Goal: Information Seeking & Learning: Find contact information

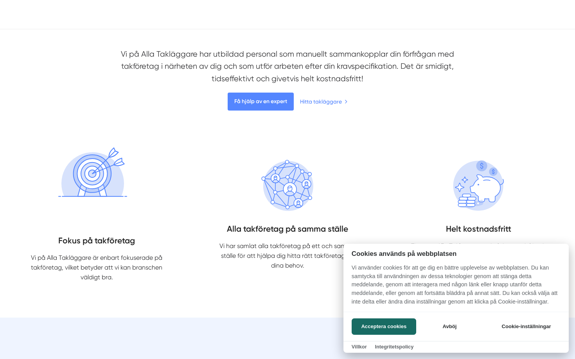
scroll to position [1953, 0]
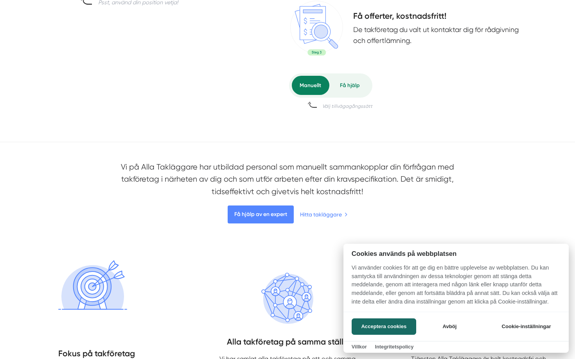
click at [342, 83] on div at bounding box center [287, 179] width 575 height 359
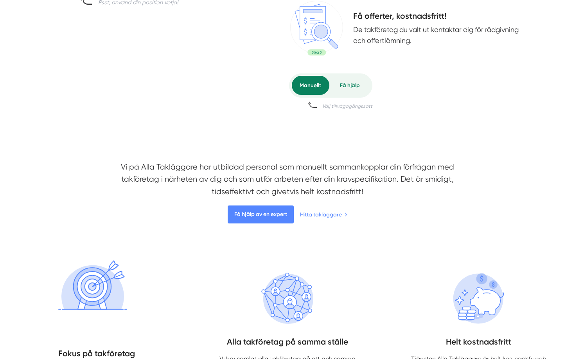
click at [342, 83] on div "Få hjälp" at bounding box center [349, 85] width 36 height 19
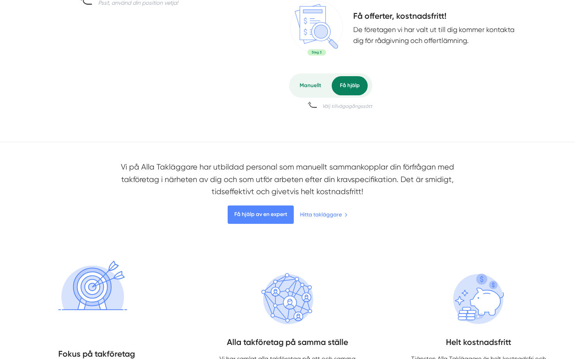
click at [316, 85] on div "Manuellt" at bounding box center [311, 85] width 38 height 19
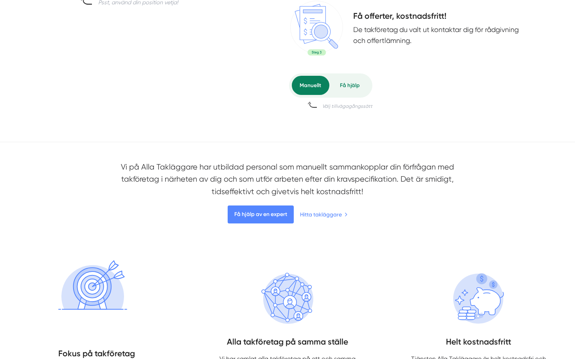
scroll to position [2036, 0]
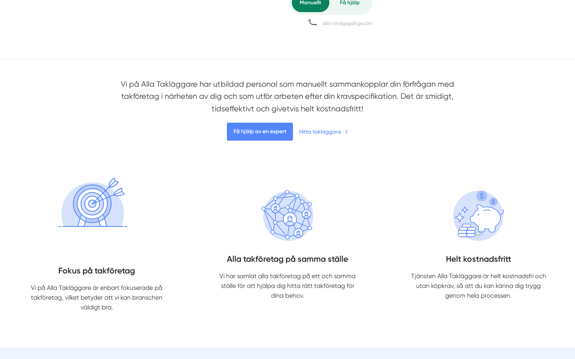
click at [319, 135] on link "Hitta takläggare" at bounding box center [323, 132] width 49 height 18
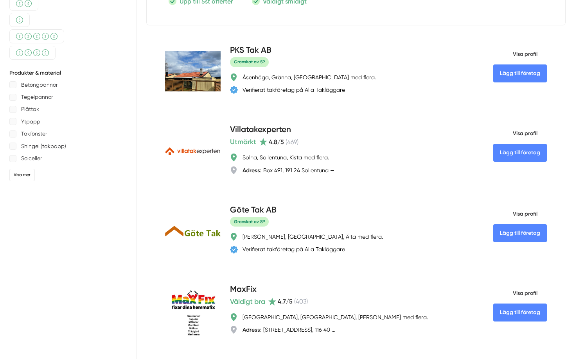
scroll to position [353, 0]
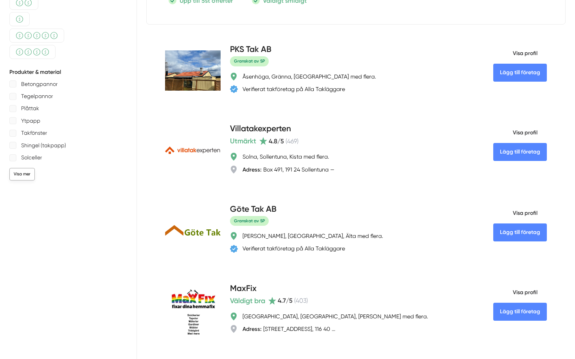
click at [26, 177] on div "Visa mer" at bounding box center [21, 174] width 25 height 12
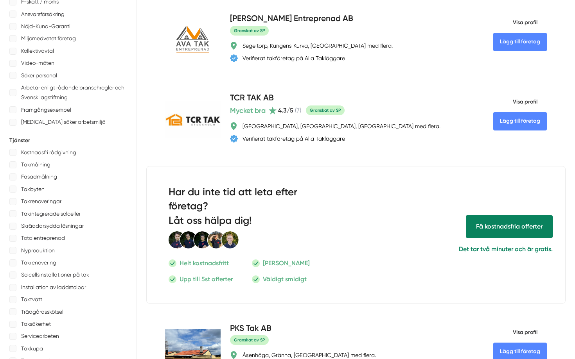
scroll to position [0, 0]
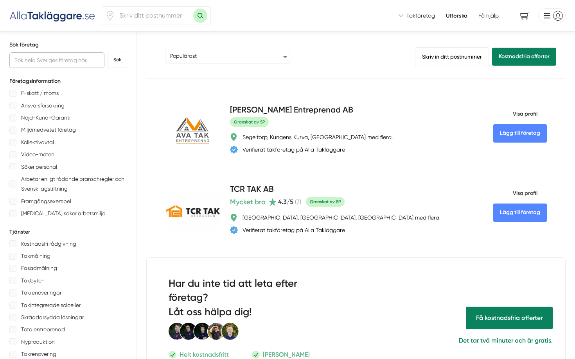
click at [70, 54] on input "text" at bounding box center [56, 60] width 95 height 16
click at [107, 52] on button "Sök" at bounding box center [117, 60] width 20 height 16
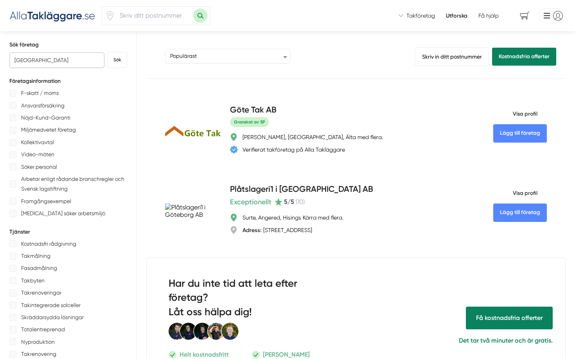
type input "Göteborg"
click at [107, 52] on button "Sök" at bounding box center [117, 60] width 20 height 16
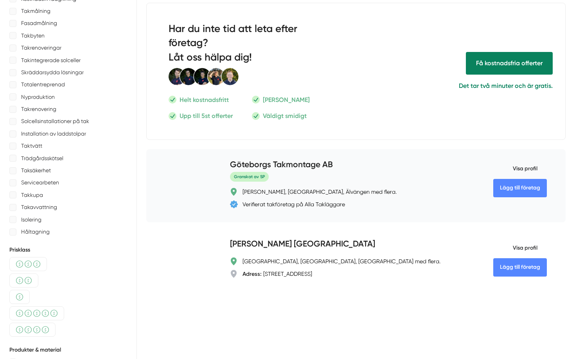
scroll to position [258, 0]
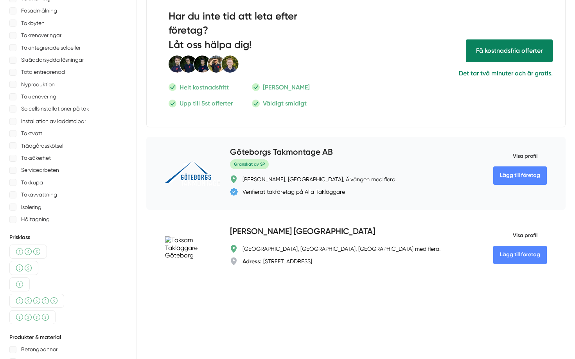
click at [184, 189] on div "Lägg till företag" at bounding box center [193, 173] width 56 height 54
click at [193, 172] on img at bounding box center [193, 173] width 56 height 27
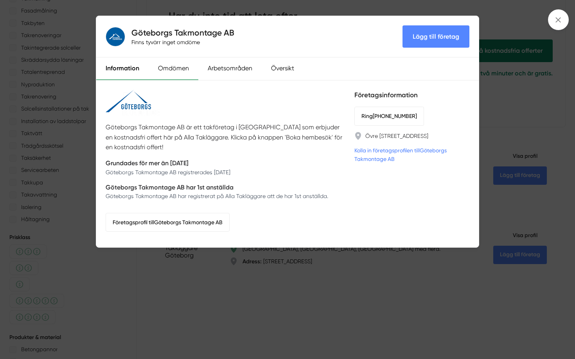
click at [180, 66] on div "Omdömen" at bounding box center [174, 68] width 50 height 23
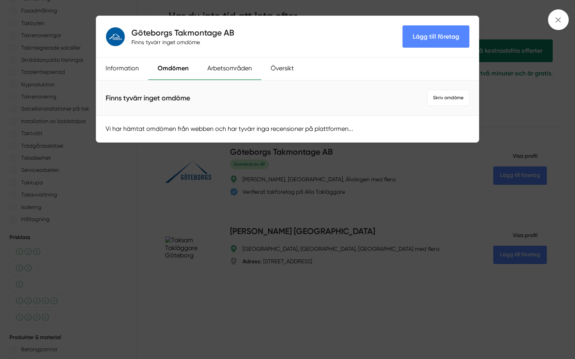
click at [222, 64] on div "Arbetsområden" at bounding box center [229, 68] width 63 height 23
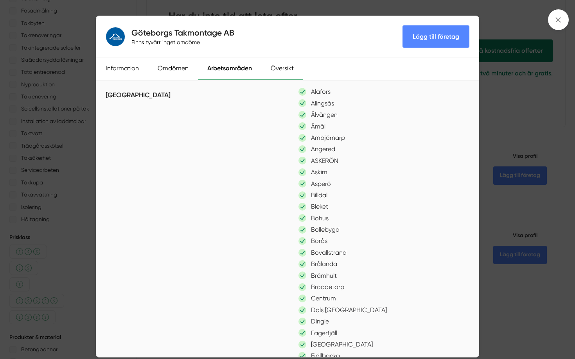
click at [268, 75] on div "Översikt" at bounding box center [282, 68] width 42 height 23
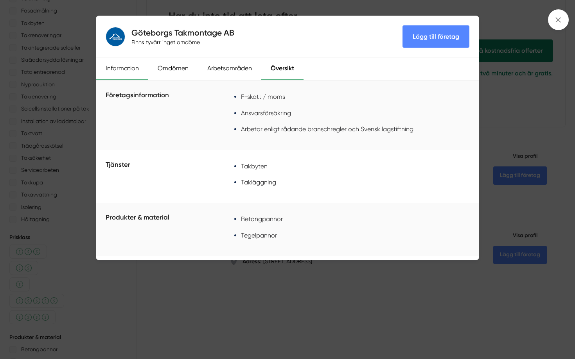
click at [125, 70] on div "Information" at bounding box center [122, 68] width 52 height 23
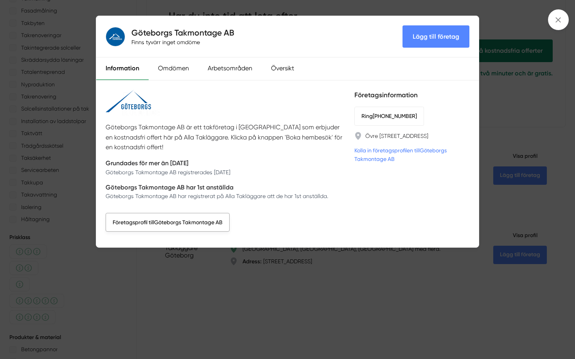
click at [209, 213] on link "Företagsprofil till Göteborgs Takmontage AB" at bounding box center [168, 222] width 124 height 19
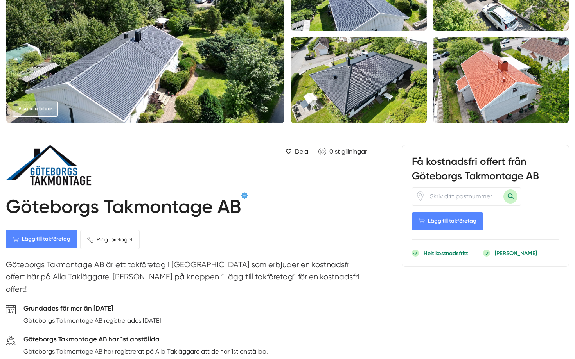
scroll to position [95, 0]
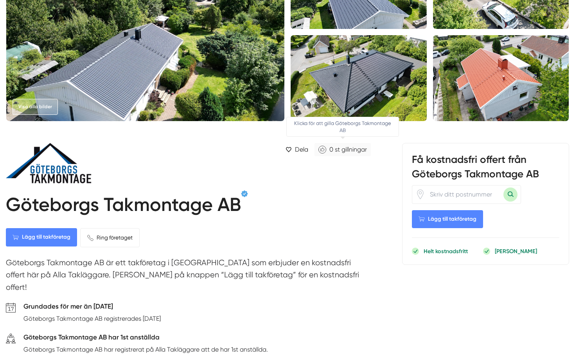
click at [324, 150] on icon "Klicka för att gilla Göteborgs Takmontage AB" at bounding box center [322, 150] width 8 height 8
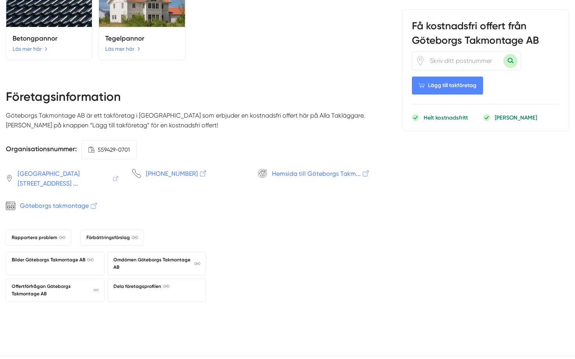
scroll to position [1258, 0]
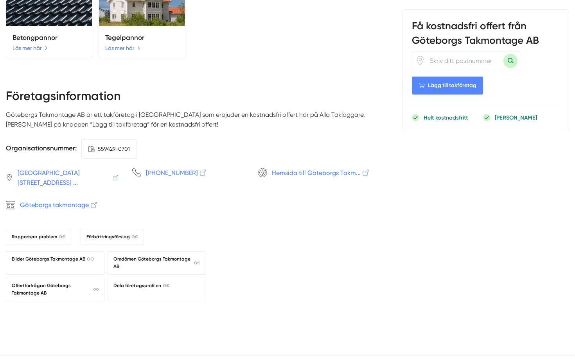
click at [326, 168] on span "Hemsida till Göteborgs Takm..." at bounding box center [321, 173] width 98 height 10
